Goal: Navigation & Orientation: Find specific page/section

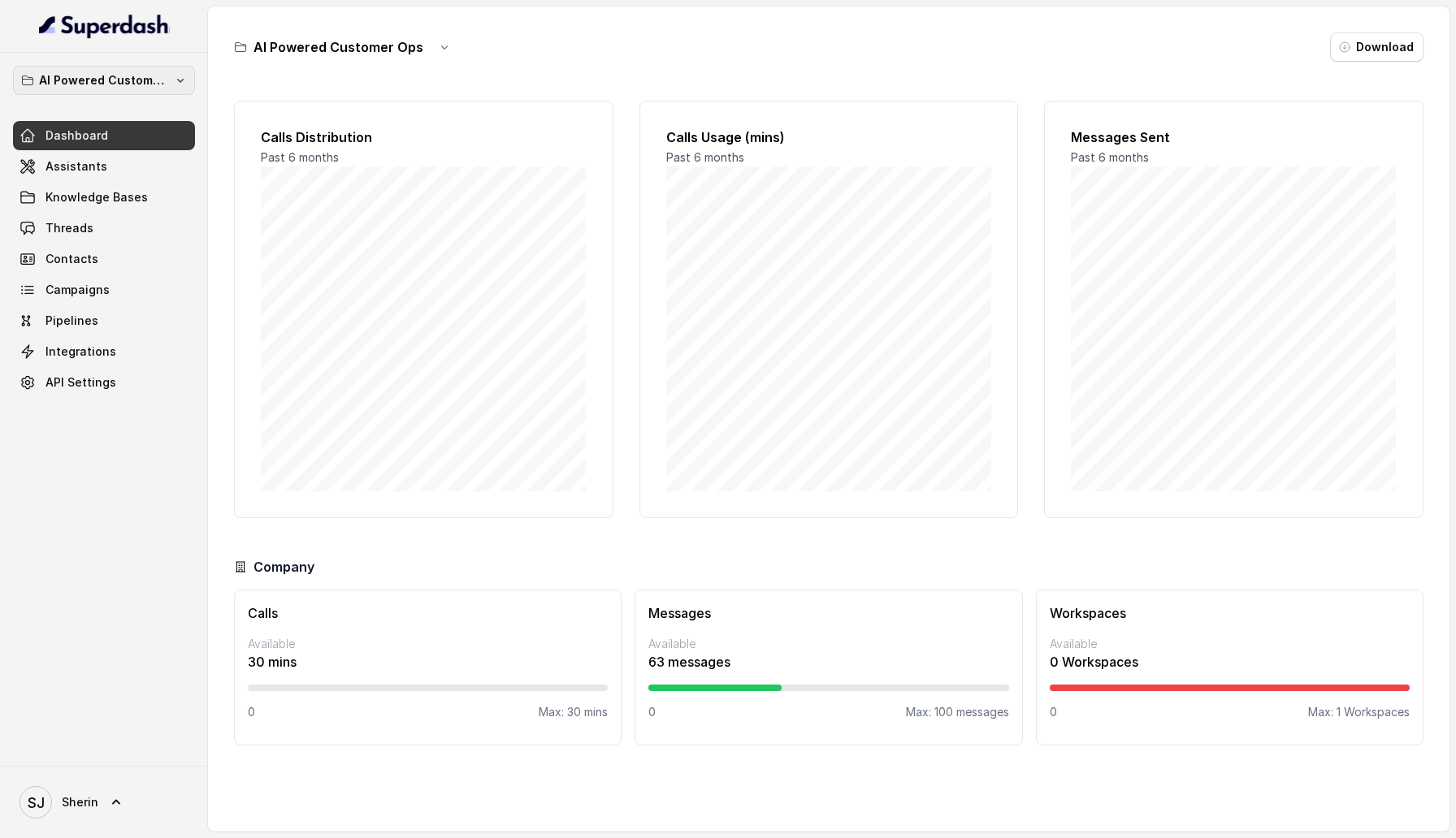
click at [175, 88] on button "AI Powered Customer Ops" at bounding box center [103, 80] width 182 height 30
click at [268, 311] on div "AI Powered Customer Ops Dashboard Assistants Knowledge Bases Threads Contacts C…" at bounding box center [728, 419] width 1456 height 838
click at [93, 162] on span "Assistants" at bounding box center [76, 166] width 62 height 16
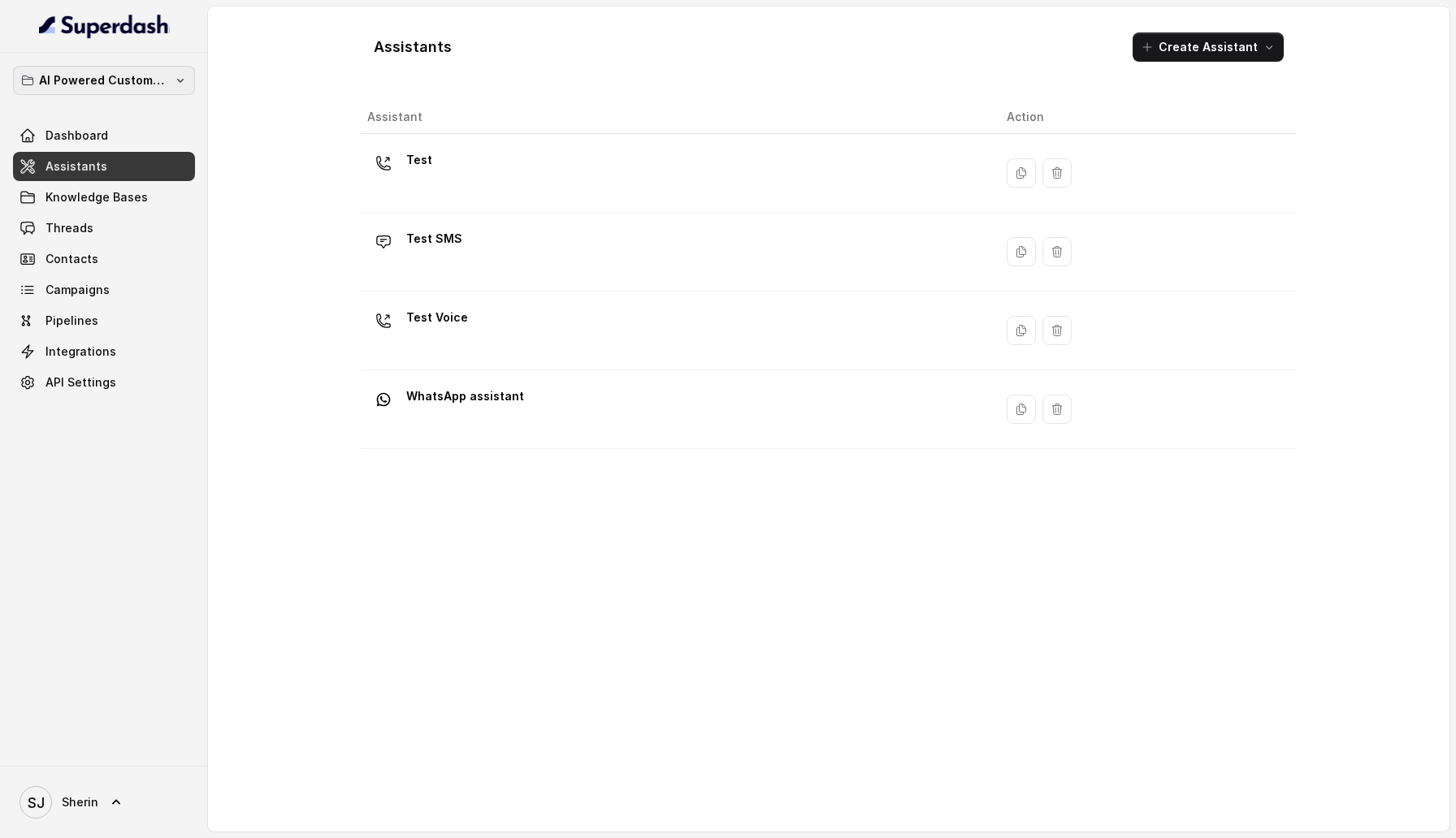
click at [161, 84] on p "AI Powered Customer Ops" at bounding box center [103, 81] width 130 height 20
click at [474, 566] on div "AI Powered Customer Ops Dashboard Assistants Knowledge Bases Threads Contacts C…" at bounding box center [728, 419] width 1456 height 838
click at [108, 199] on span "Knowledge Bases" at bounding box center [97, 198] width 102 height 16
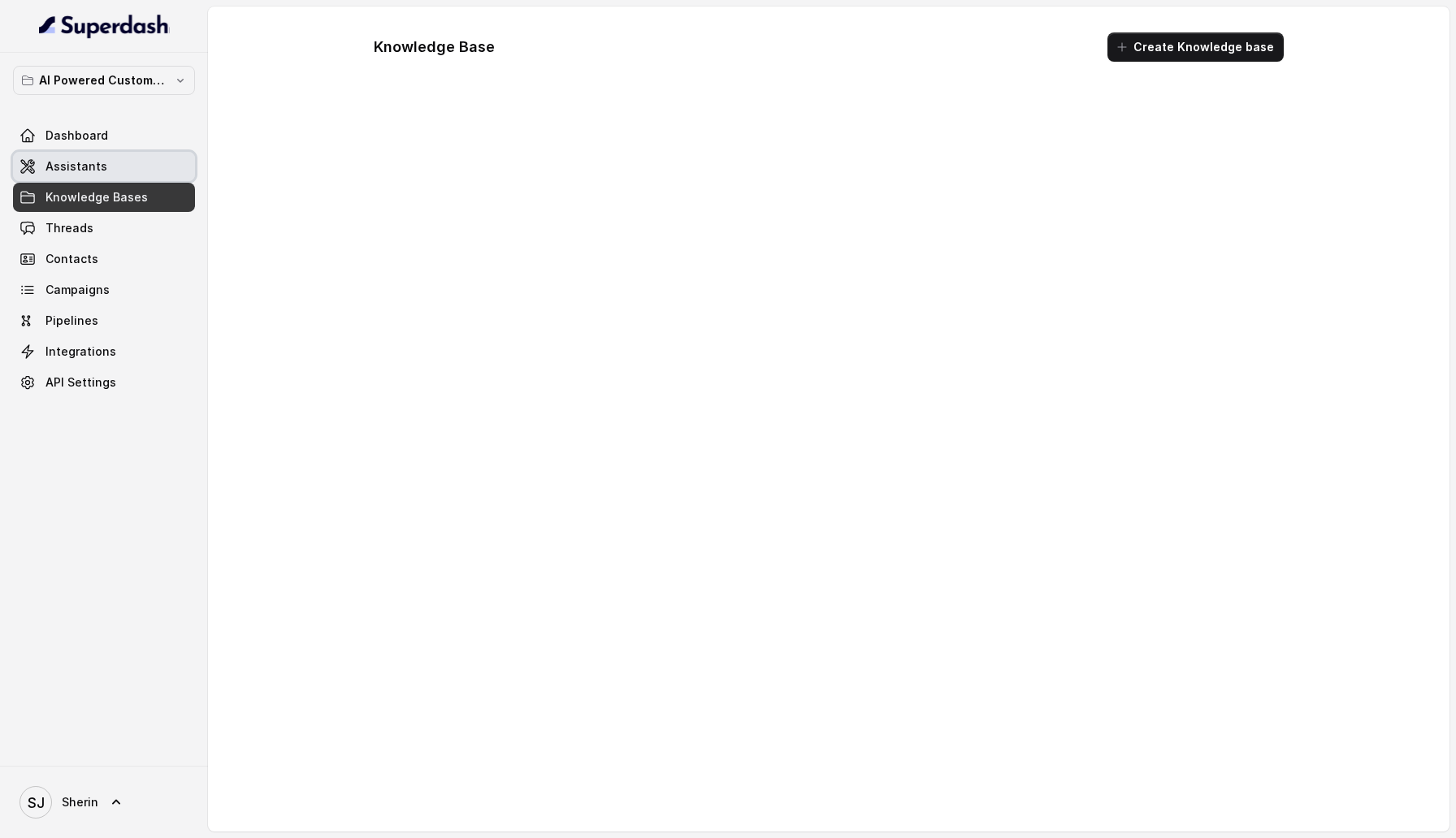
click at [108, 164] on link "Assistants" at bounding box center [103, 166] width 182 height 30
